Goal: Task Accomplishment & Management: Use online tool/utility

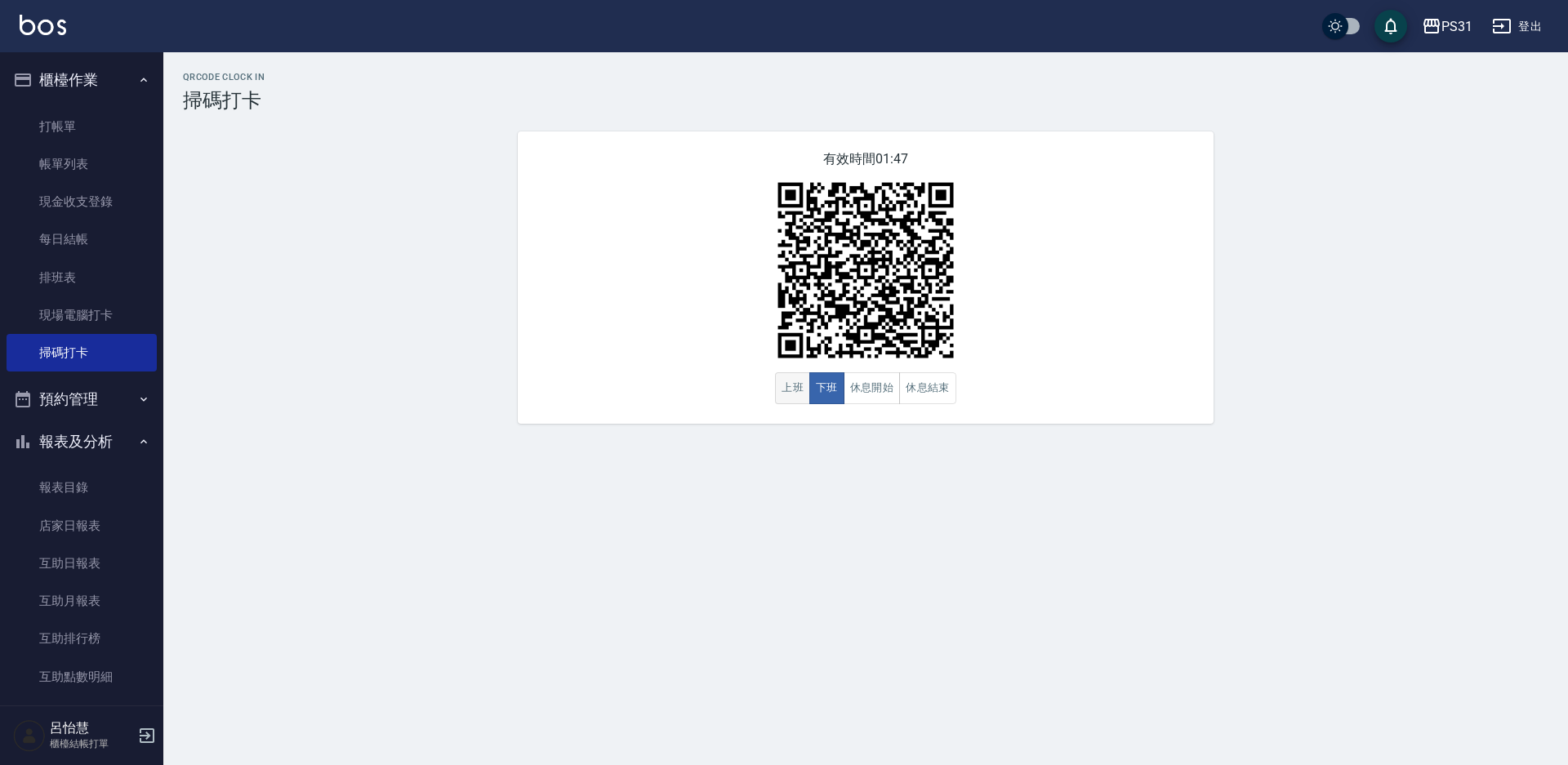
click at [784, 396] on button "上班" at bounding box center [792, 388] width 35 height 31
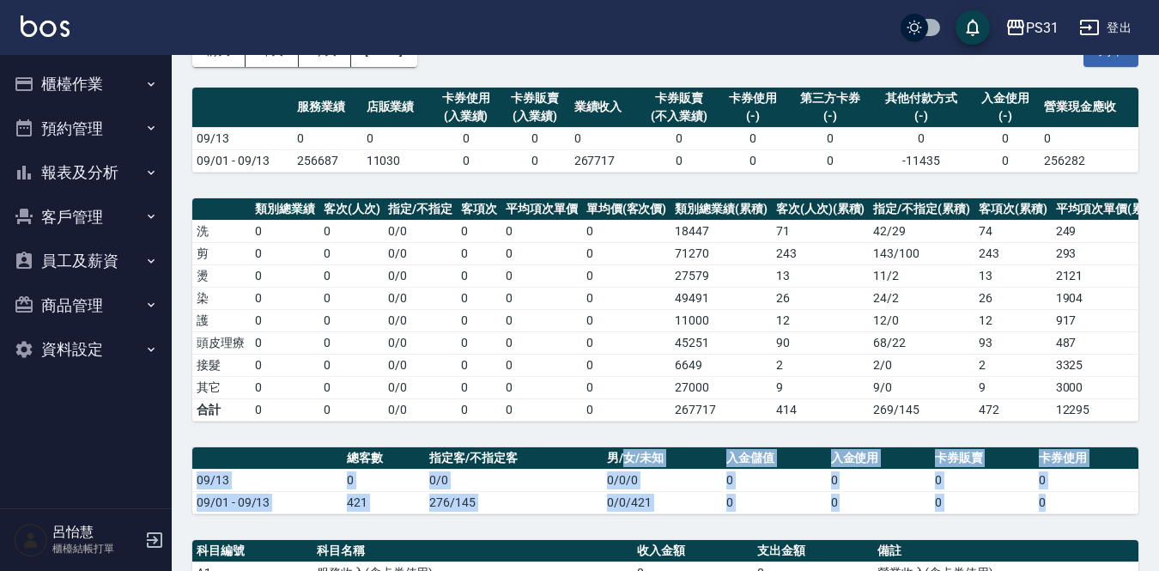
drag, startPoint x: 641, startPoint y: 570, endPoint x: 672, endPoint y: 570, distance: 30.9
click at [674, 570] on div "PS31 2025-09-13 店家日報表 列印時間： 2025-09-13-11:06 Merchant Daily Report 店家日報表 前天 昨天 …" at bounding box center [666, 436] width 988 height 969
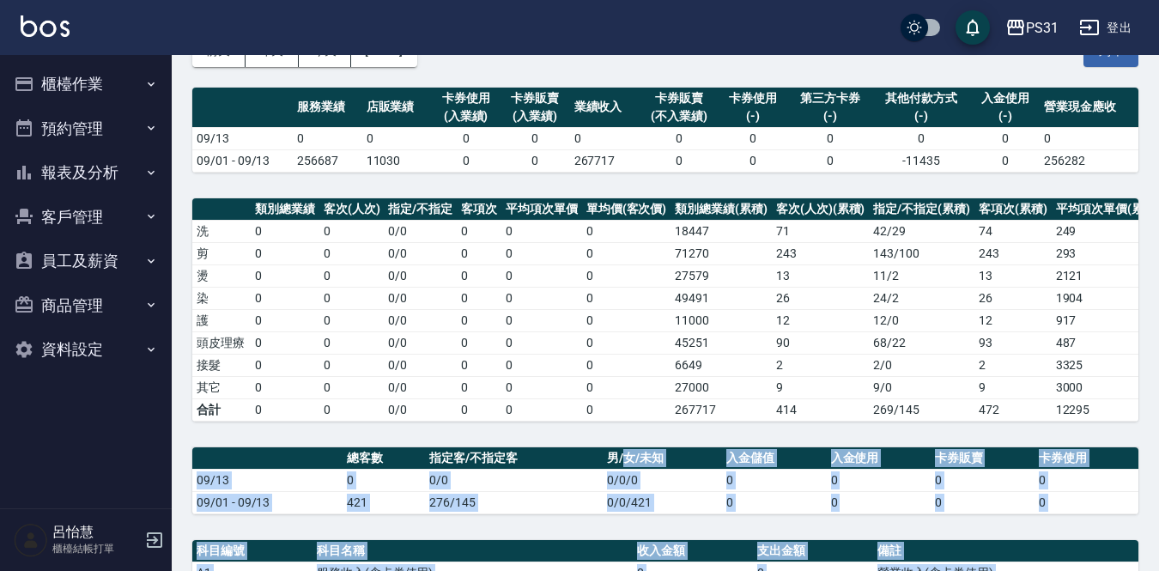
scroll to position [172, 0]
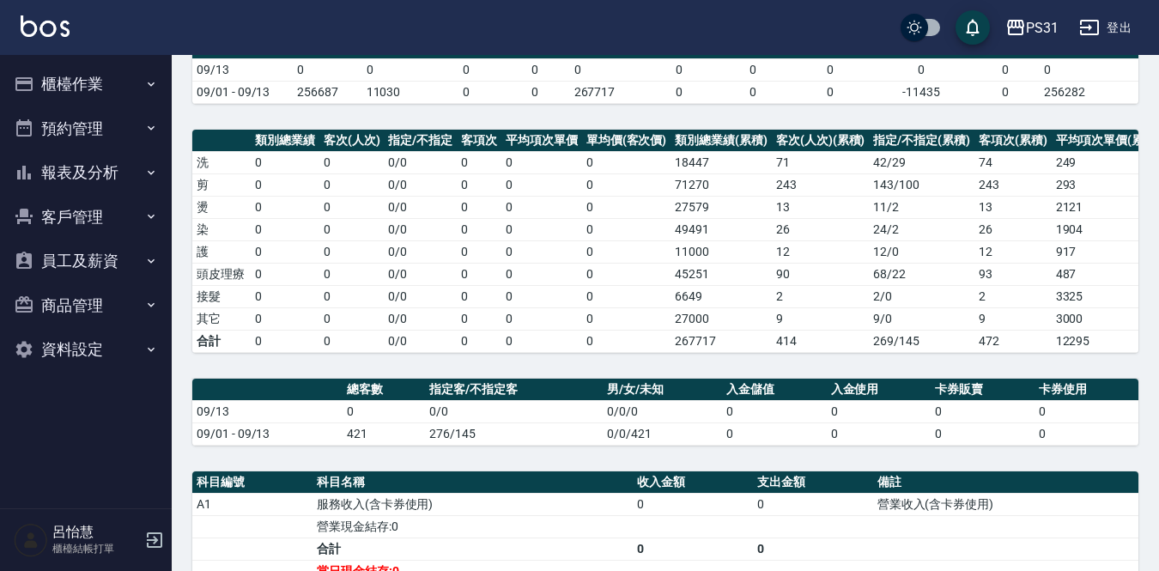
drag, startPoint x: 857, startPoint y: 570, endPoint x: 889, endPoint y: 570, distance: 31.8
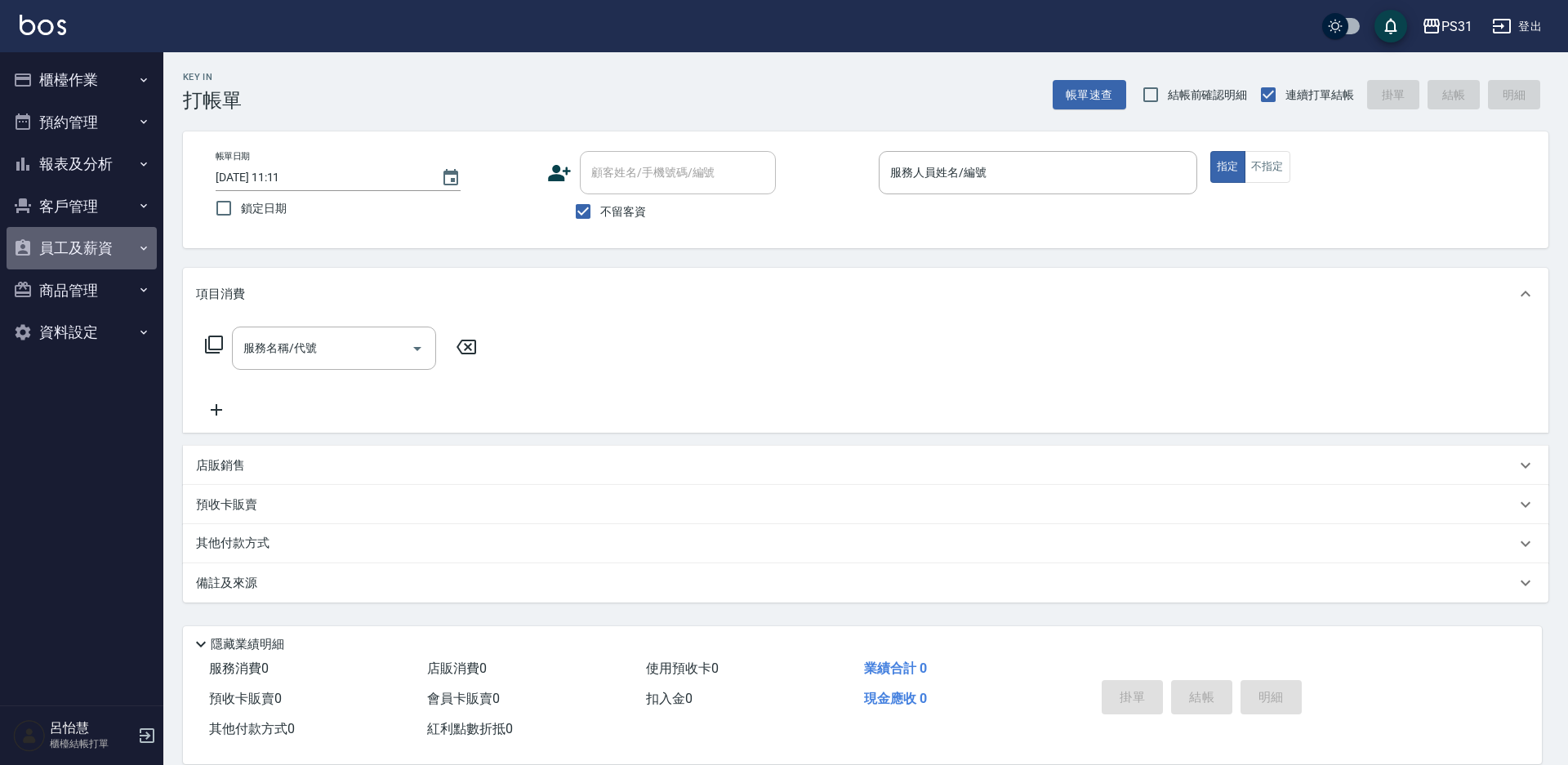
click at [85, 245] on button "員工及薪資" at bounding box center [82, 248] width 150 height 43
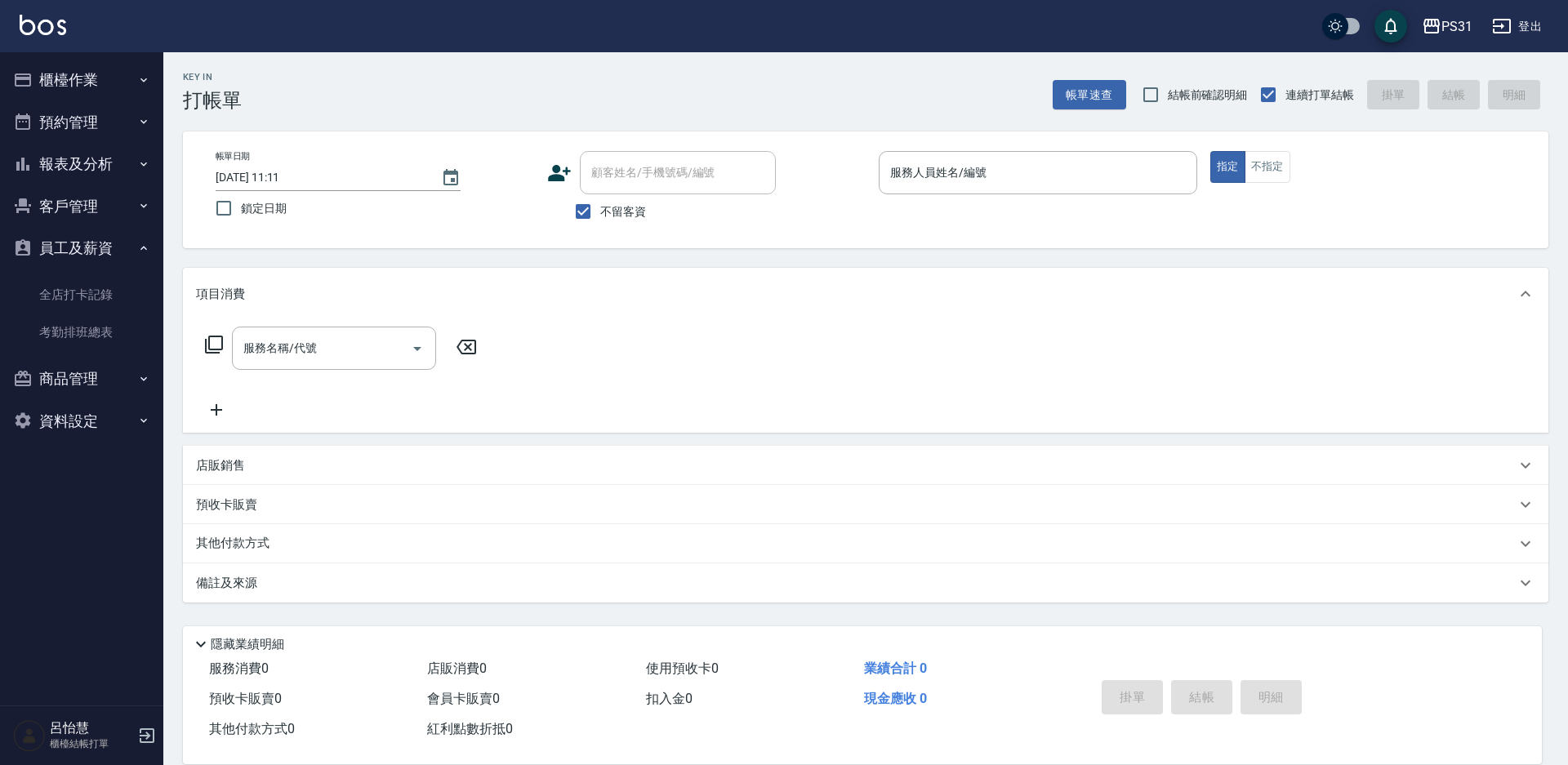
click at [101, 159] on button "報表及分析" at bounding box center [82, 163] width 150 height 43
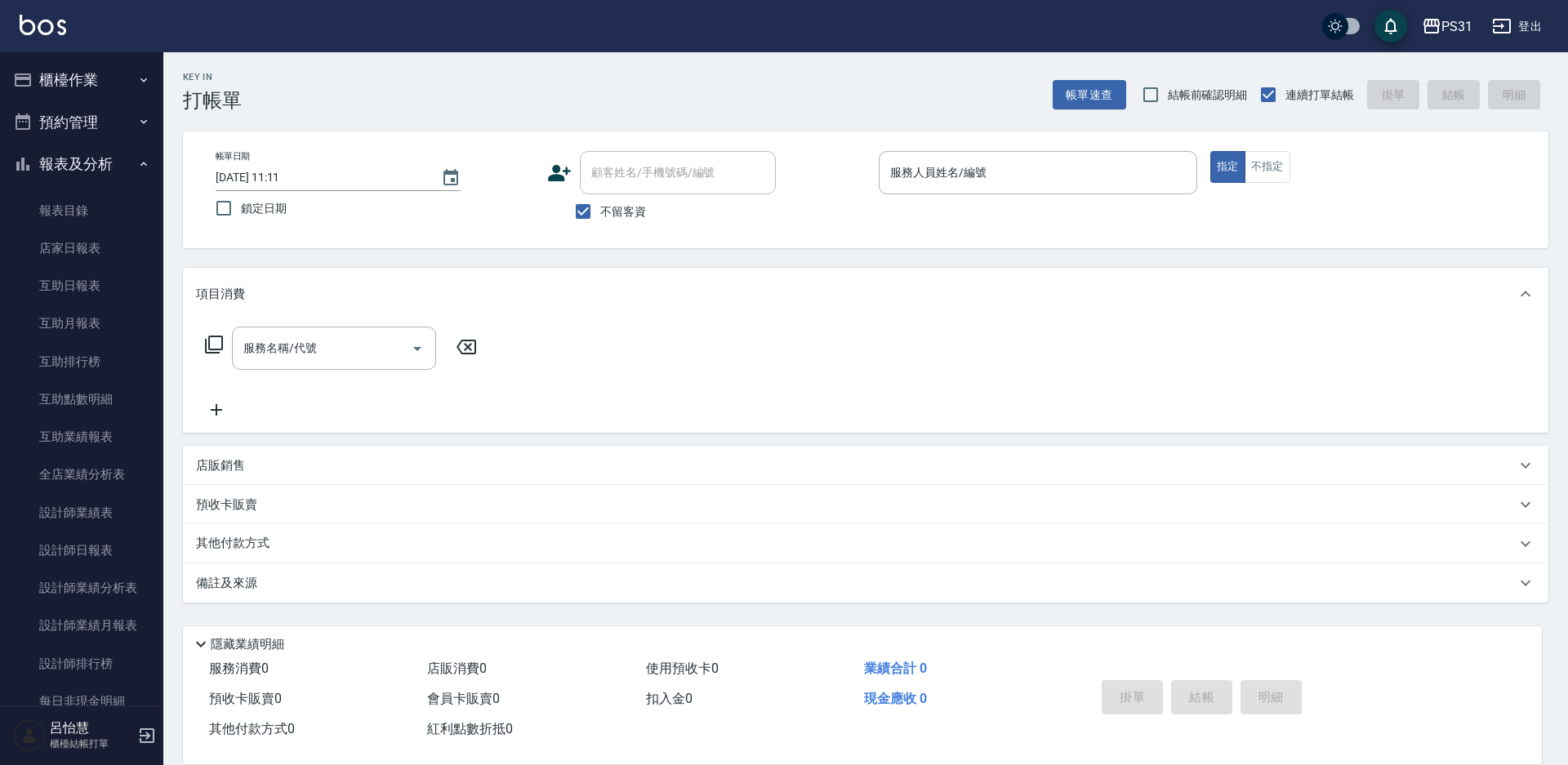
click at [91, 110] on button "預約管理" at bounding box center [82, 122] width 150 height 43
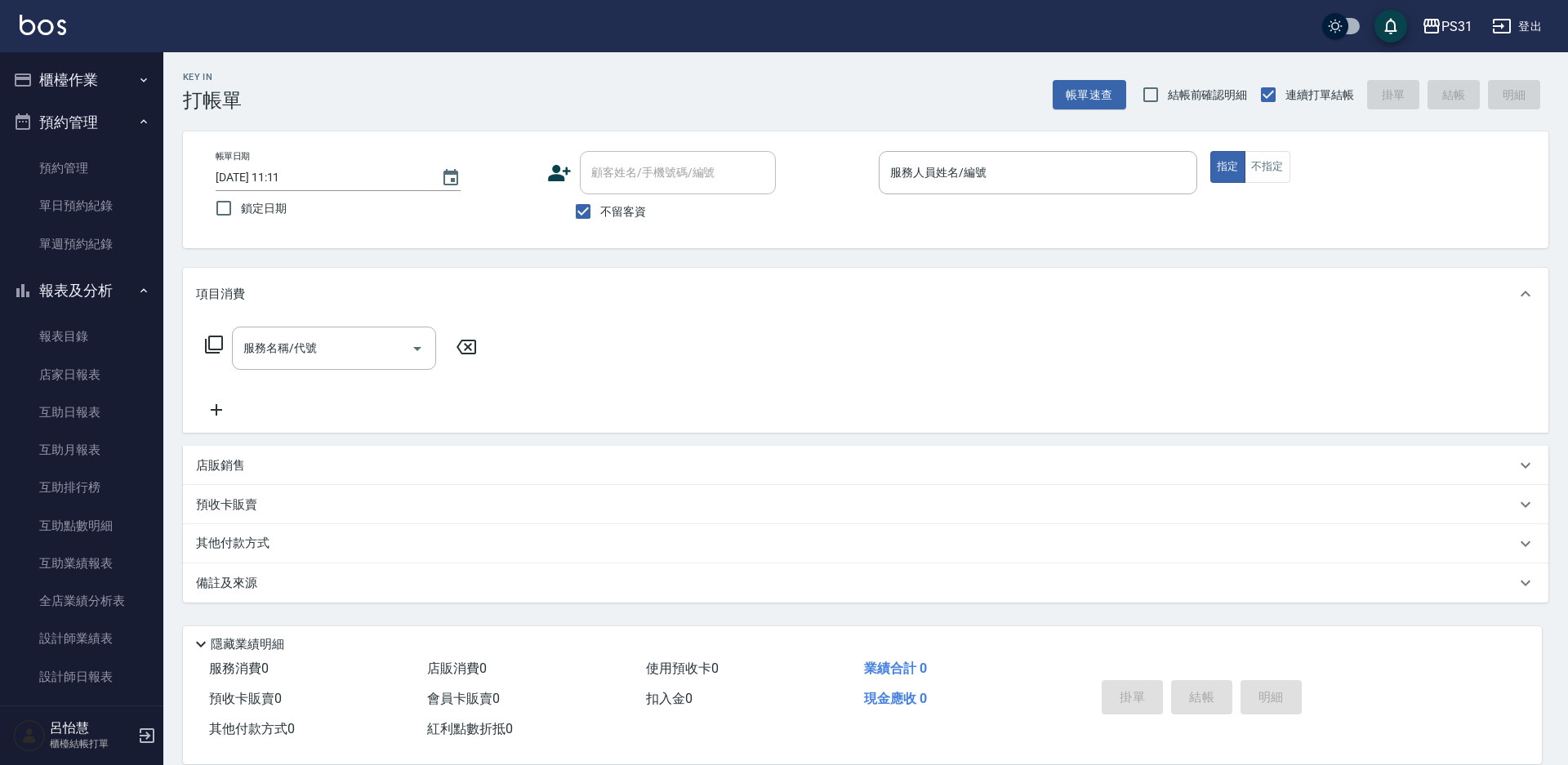
click at [97, 74] on button "櫃檯作業" at bounding box center [82, 80] width 150 height 43
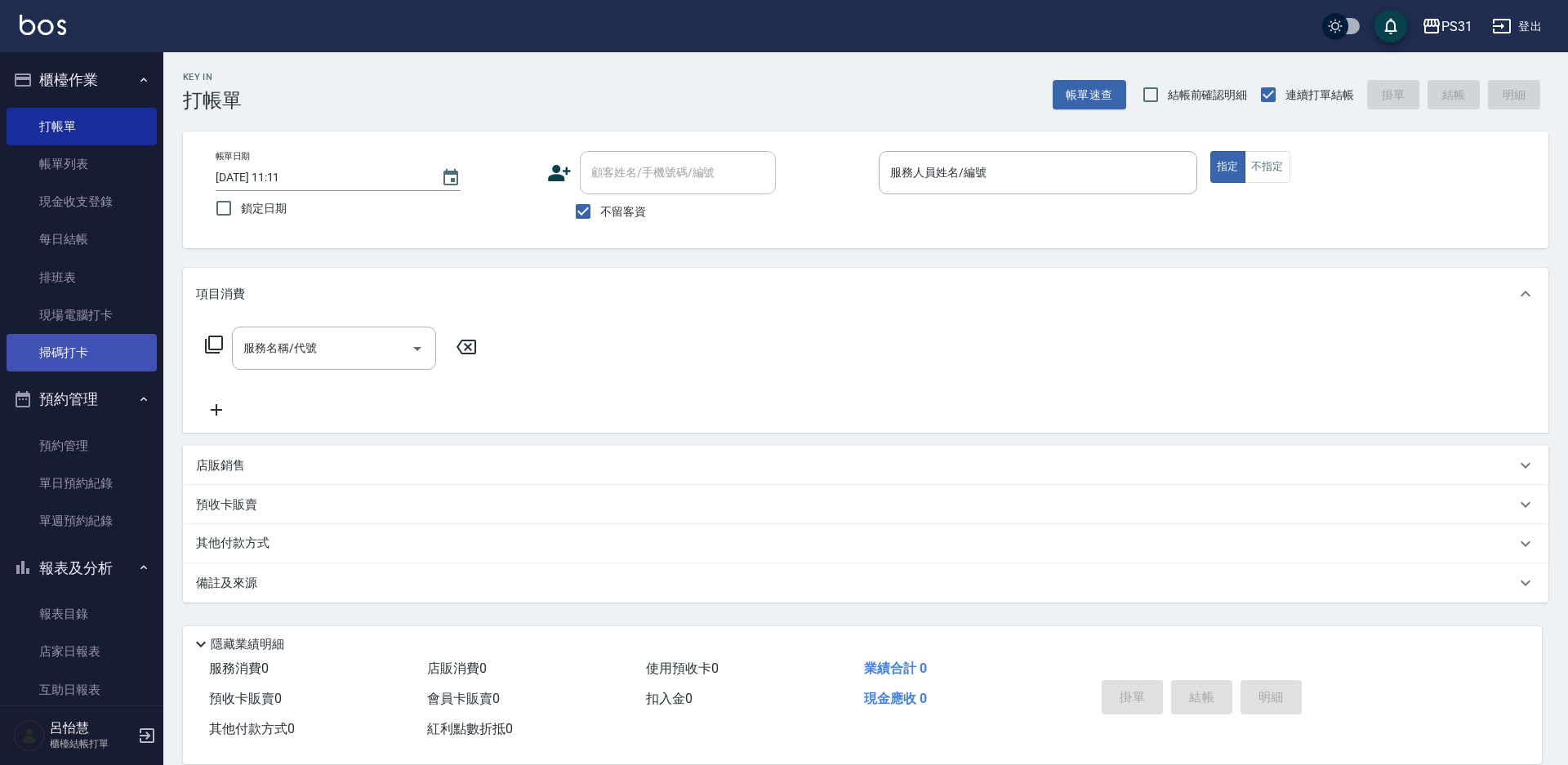
click at [106, 346] on link "掃碼打卡" at bounding box center [82, 353] width 150 height 38
